Goal: Answer question/provide support

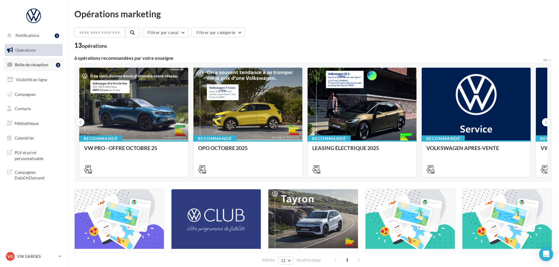
click at [28, 64] on span "Boîte de réception" at bounding box center [31, 64] width 33 height 5
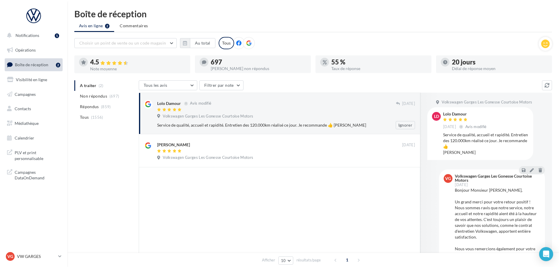
click at [274, 119] on div "Volkswagen Garges Les Gonesse Courtoise Motors" at bounding box center [286, 117] width 258 height 6
click at [302, 115] on div "Volkswagen Garges Les Gonesse Courtoise Motors" at bounding box center [286, 117] width 258 height 6
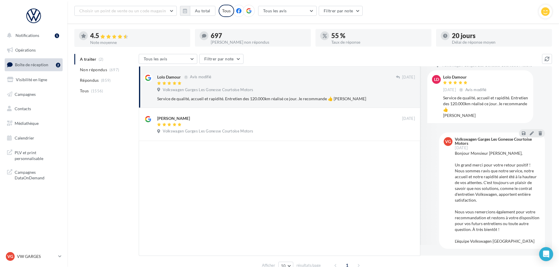
scroll to position [55, 0]
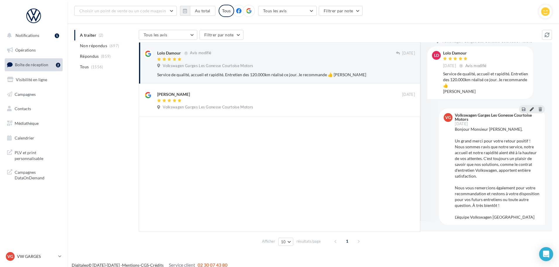
click at [531, 108] on icon at bounding box center [532, 109] width 4 height 4
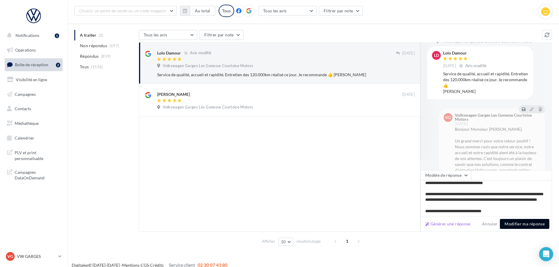
scroll to position [42, 0]
click at [527, 222] on button "Modifier ma réponse" at bounding box center [524, 224] width 49 height 10
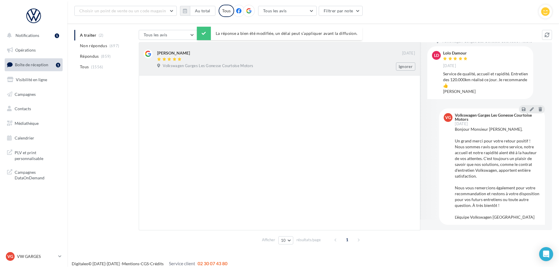
click at [268, 56] on div "[PERSON_NAME]" at bounding box center [279, 55] width 245 height 12
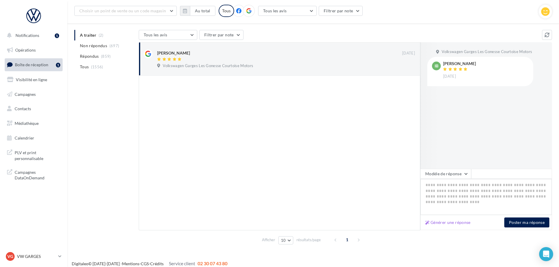
click at [439, 183] on textarea at bounding box center [486, 197] width 132 height 36
paste textarea "**********"
type textarea "**********"
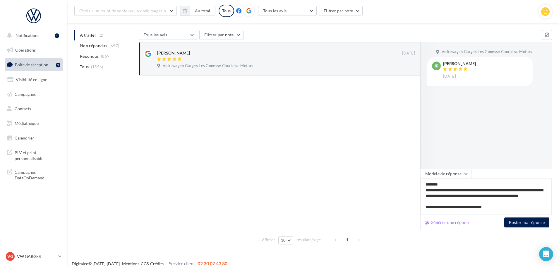
scroll to position [1, 0]
type textarea "**********"
click at [530, 223] on button "Poster ma réponse" at bounding box center [527, 222] width 45 height 10
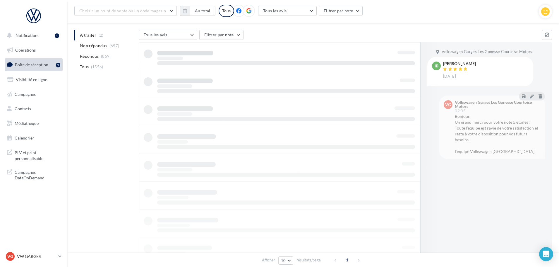
scroll to position [9, 0]
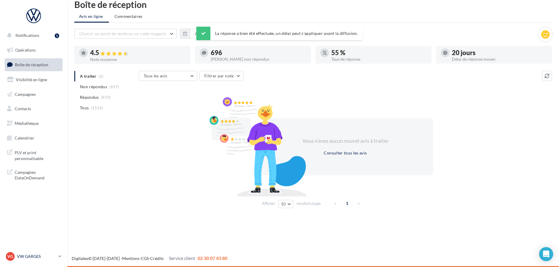
click at [28, 259] on p "VW GARGES" at bounding box center [36, 256] width 39 height 6
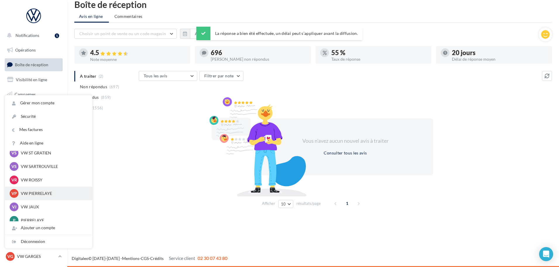
scroll to position [59, 0]
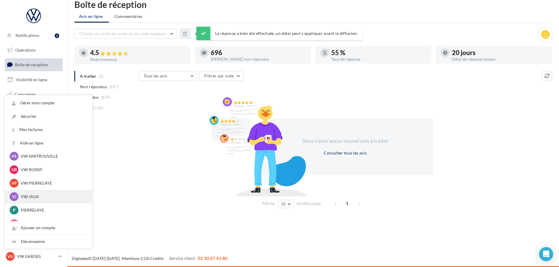
click at [40, 199] on p "VW JAUX" at bounding box center [53, 197] width 64 height 6
